Goal: Task Accomplishment & Management: Manage account settings

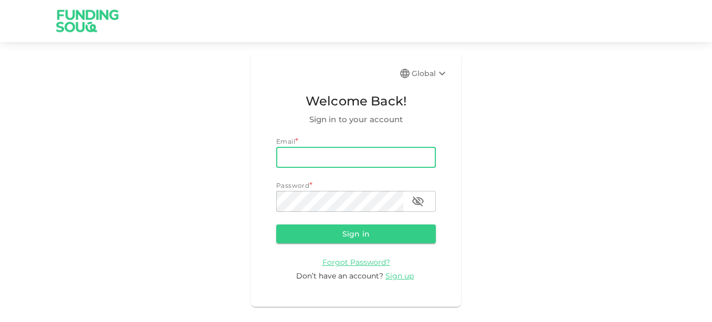
drag, startPoint x: 0, startPoint y: 0, endPoint x: 345, endPoint y: 161, distance: 380.5
click at [345, 161] on input "email" at bounding box center [356, 157] width 160 height 21
type input "[EMAIL_ADDRESS][DOMAIN_NAME]"
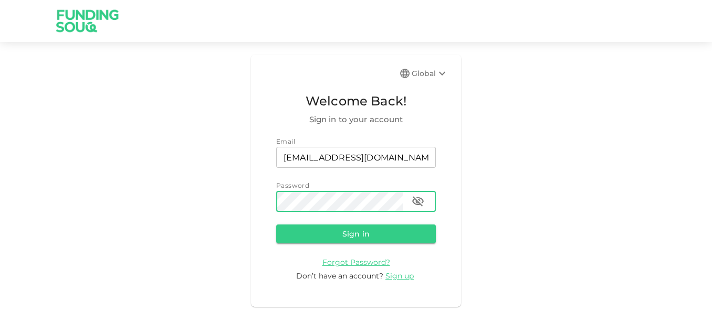
click at [276, 225] on button "Sign in" at bounding box center [356, 234] width 160 height 19
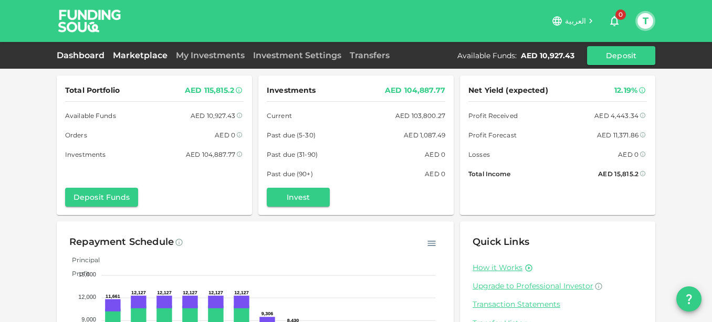
click at [143, 54] on link "Marketplace" at bounding box center [140, 55] width 63 height 10
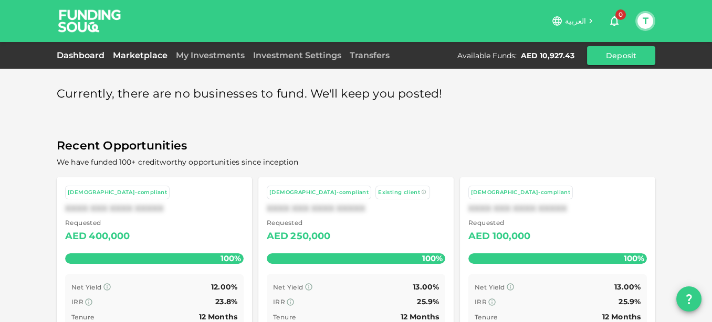
click at [80, 59] on link "Dashboard" at bounding box center [83, 55] width 52 height 10
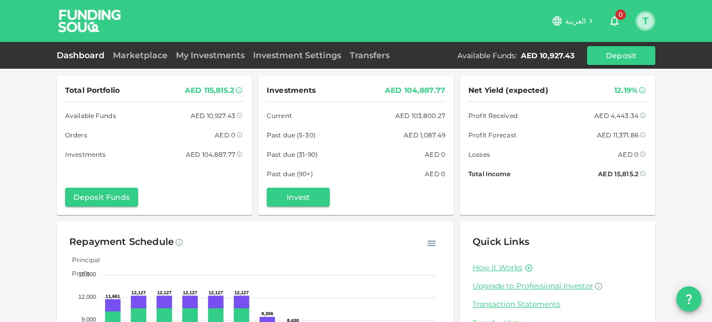
click at [646, 26] on button "T" at bounding box center [645, 21] width 16 height 16
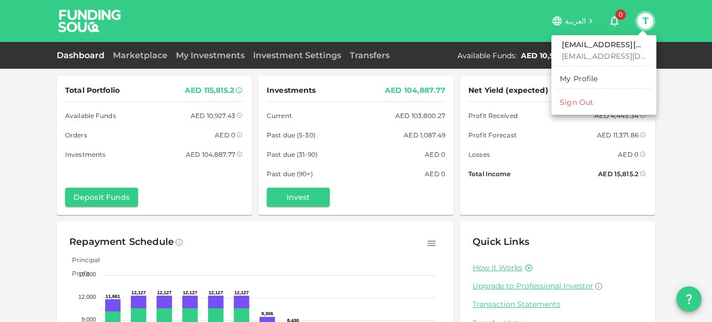
click at [572, 103] on div "Sign Out" at bounding box center [576, 102] width 34 height 10
